Goal: Task Accomplishment & Management: Manage account settings

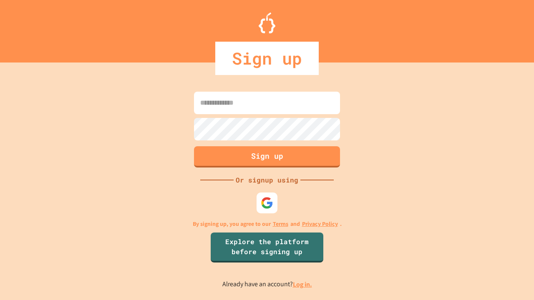
click at [303, 285] on link "Log in." at bounding box center [302, 284] width 19 height 9
